Goal: Task Accomplishment & Management: Use online tool/utility

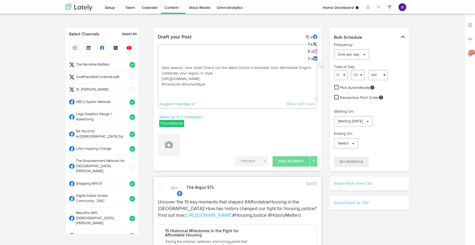
select select "52"
select select "PM"
select select "11"
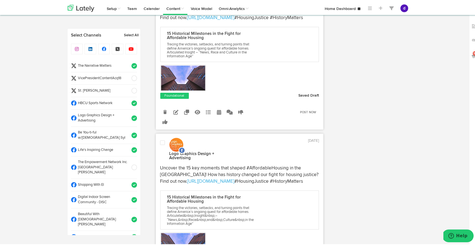
click at [129, 77] on span at bounding box center [132, 78] width 9 height 6
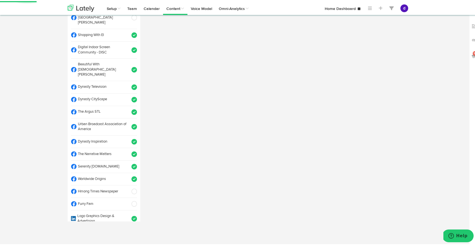
scroll to position [137, 0]
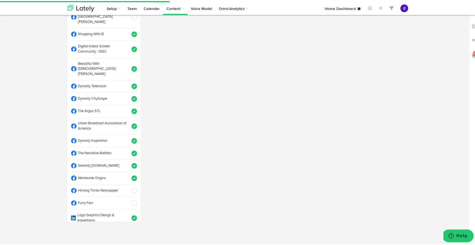
click at [128, 175] on span at bounding box center [132, 178] width 9 height 6
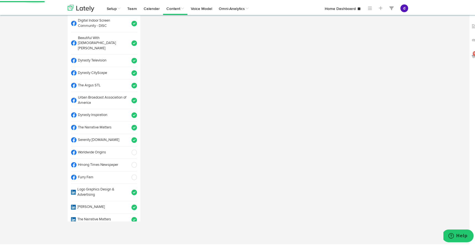
scroll to position [164, 0]
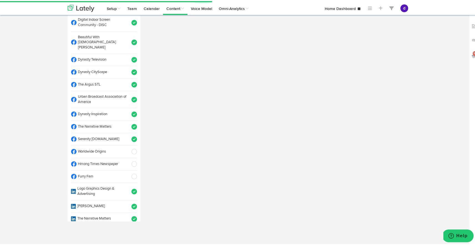
select select "11"
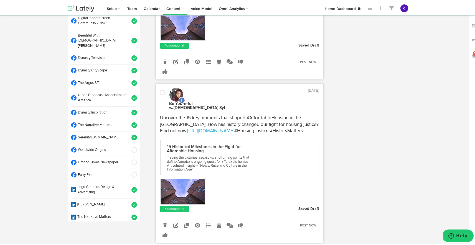
scroll to position [164, 0]
click at [128, 80] on span at bounding box center [132, 83] width 9 height 6
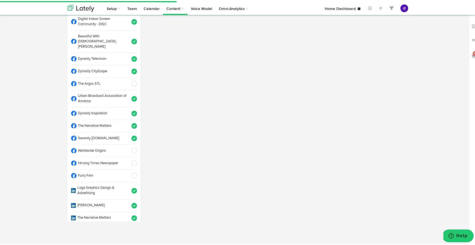
select select "11"
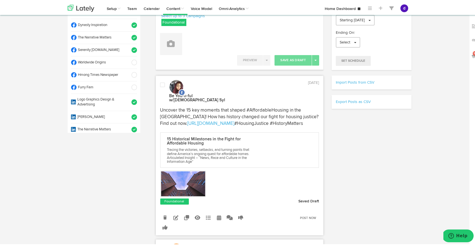
scroll to position [0, 0]
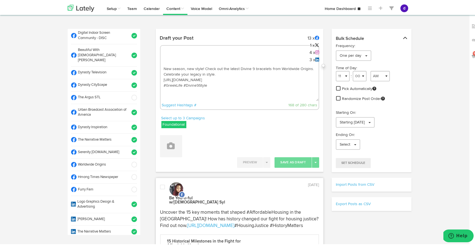
drag, startPoint x: 220, startPoint y: 90, endPoint x: 156, endPoint y: 66, distance: 68.6
click at [156, 66] on div "Draft your Post 13 x 1 x 4 x 3 x New season, new style! Check out the latest Di…" at bounding box center [240, 73] width 168 height 83
paste textarea "ARGUS. News. Now. E News. [DATE] From P&G’s haircare breakthroughs to Google’s …"
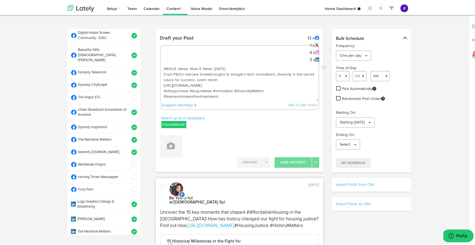
scroll to position [3, 0]
type textarea "ARGUS. News. Now. E News. [DATE] From P&G’s haircare breakthroughs to Google’s …"
click at [177, 143] on button at bounding box center [171, 145] width 22 height 22
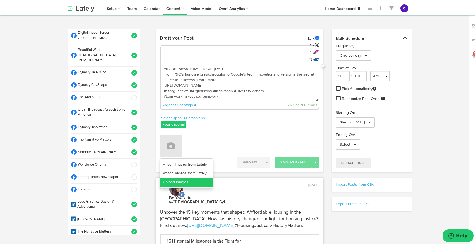
click at [181, 180] on link "Upload Images" at bounding box center [186, 181] width 52 height 9
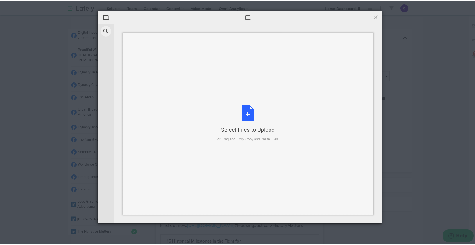
click at [247, 114] on div "Select Files to Upload or Drag and Drop, Copy and Paste Files" at bounding box center [248, 122] width 61 height 37
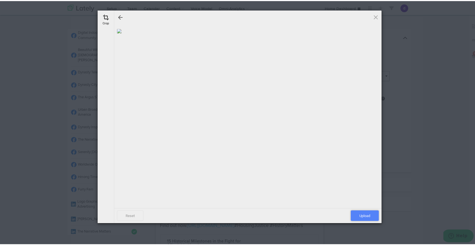
click at [354, 214] on span "Upload" at bounding box center [365, 215] width 28 height 11
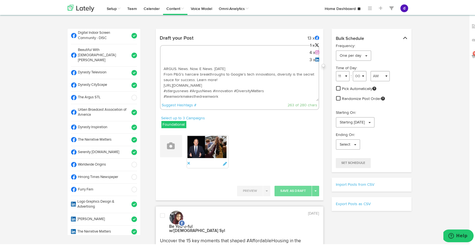
scroll to position [6, 0]
click at [237, 123] on div "Select up to 3 Campaigns Foundational #tousbyus Amerigroup ARGUS E STL NAACP (P…" at bounding box center [198, 123] width 84 height 16
click at [129, 149] on span at bounding box center [132, 152] width 9 height 6
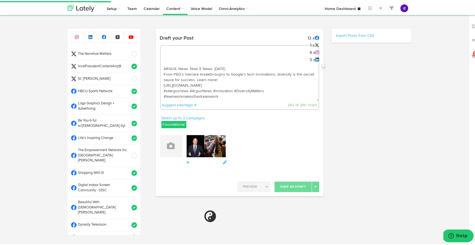
scroll to position [0, 0]
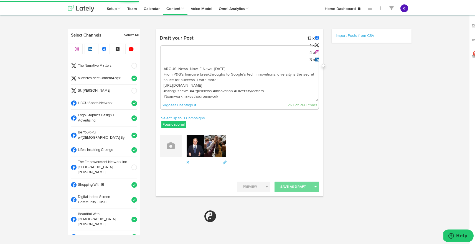
select select "11"
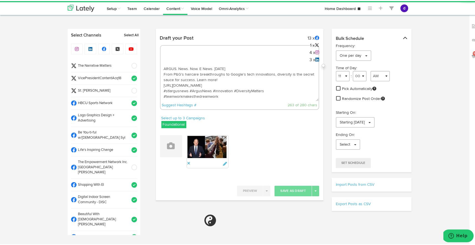
click at [128, 75] on span at bounding box center [132, 78] width 9 height 6
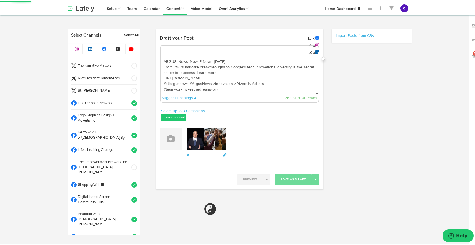
click at [128, 75] on span at bounding box center [132, 78] width 9 height 6
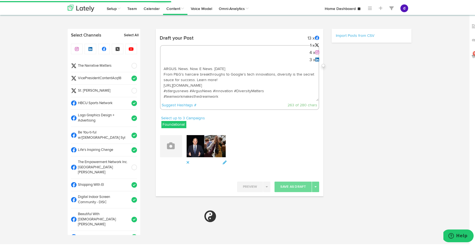
select select "11"
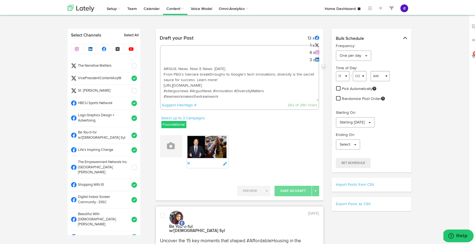
drag, startPoint x: 224, startPoint y: 95, endPoint x: 159, endPoint y: 63, distance: 72.6
click at [160, 63] on div "ARGUS. News. Now. E News. September 24 From P&G’s haircare breakthroughs to Goo…" at bounding box center [239, 76] width 159 height 65
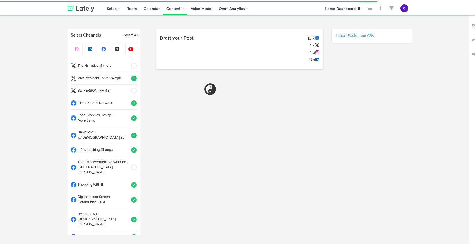
select select "10"
select select "27"
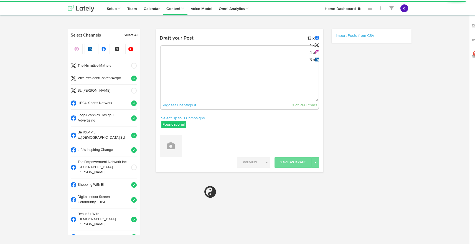
click at [186, 69] on textarea at bounding box center [240, 82] width 158 height 37
paste textarea "ARGUS. News. Now. E News. [DATE] From P&G’s haircare breakthroughs to Google’s …"
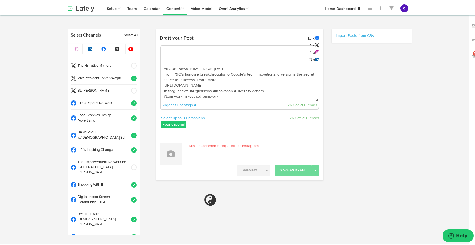
scroll to position [3, 0]
type textarea "ARGUS. News. Now. E News. [DATE] From P&G’s haircare breakthroughs to Google’s …"
click at [170, 147] on button at bounding box center [171, 153] width 22 height 22
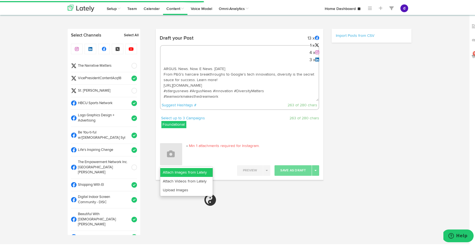
click at [174, 172] on link "Attach Images from Lately" at bounding box center [186, 171] width 52 height 9
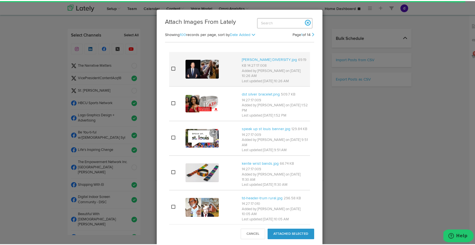
click at [191, 69] on img at bounding box center [202, 68] width 33 height 19
select select "11"
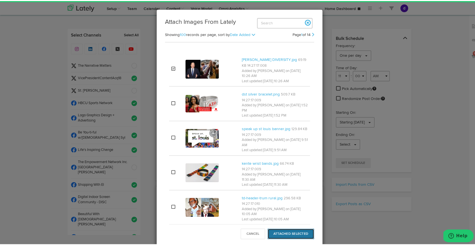
click at [289, 234] on button "Attached Selected" at bounding box center [291, 233] width 47 height 11
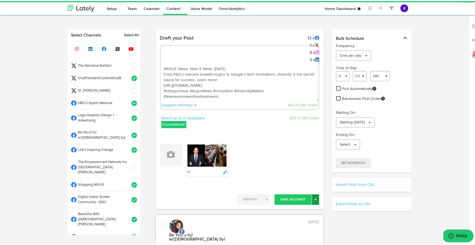
click at [315, 198] on span "button" at bounding box center [316, 198] width 2 height 1
click at [300, 211] on link "Schedule" at bounding box center [295, 210] width 45 height 9
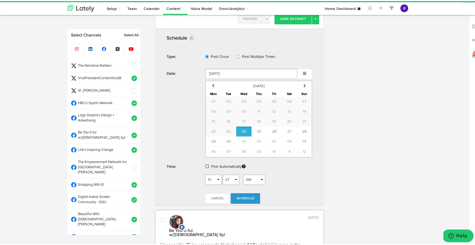
scroll to position [247, 0]
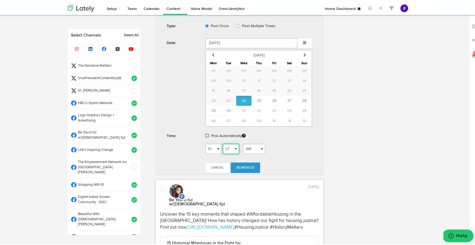
click at [229, 147] on select "00 01 02 03 04 05 06 07 08 09 10 11 12 13 14 15 16 17 18 19 20 21 22 23 24 25 2…" at bounding box center [231, 148] width 17 height 11
select select "28"
click at [223, 143] on select "00 01 02 03 04 05 06 07 08 09 10 11 12 13 14 15 16 17 18 19 20 21 22 23 24 25 2…" at bounding box center [231, 148] width 17 height 11
click at [239, 165] on span "Schedule" at bounding box center [246, 166] width 18 height 3
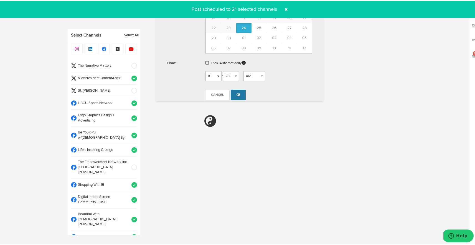
radio input "true"
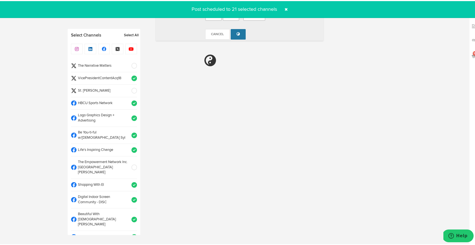
select select "10"
select select "27"
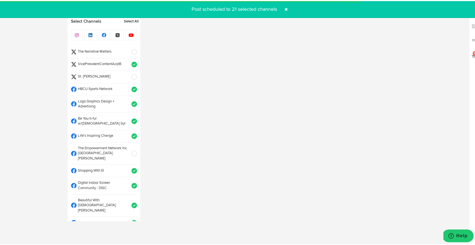
scroll to position [253, 0]
select select "11"
